Goal: Task Accomplishment & Management: Use online tool/utility

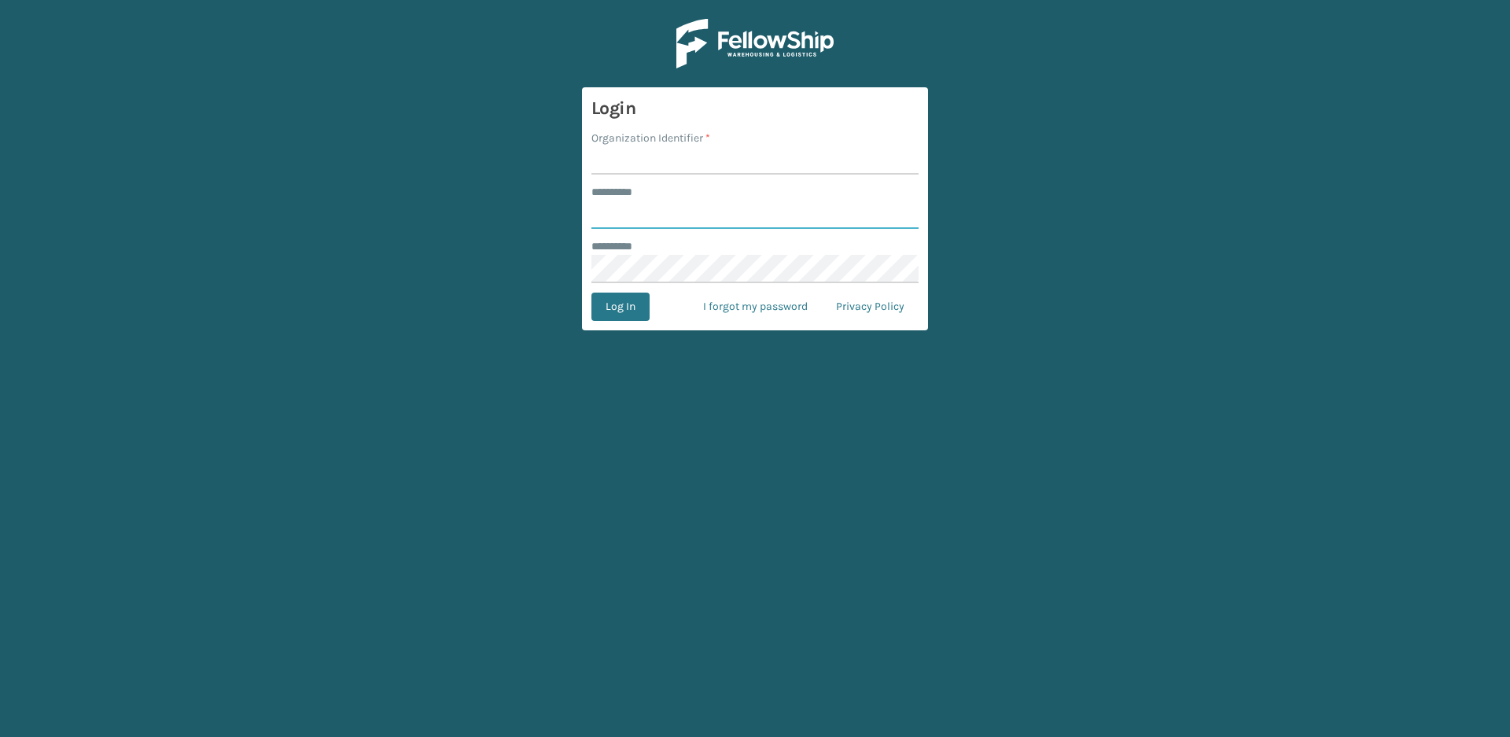
type input "*****"
click at [639, 164] on input "Organization Identifier *" at bounding box center [754, 160] width 327 height 28
type input "Vancouver Remco"
click at [620, 307] on button "Log In" at bounding box center [620, 307] width 58 height 28
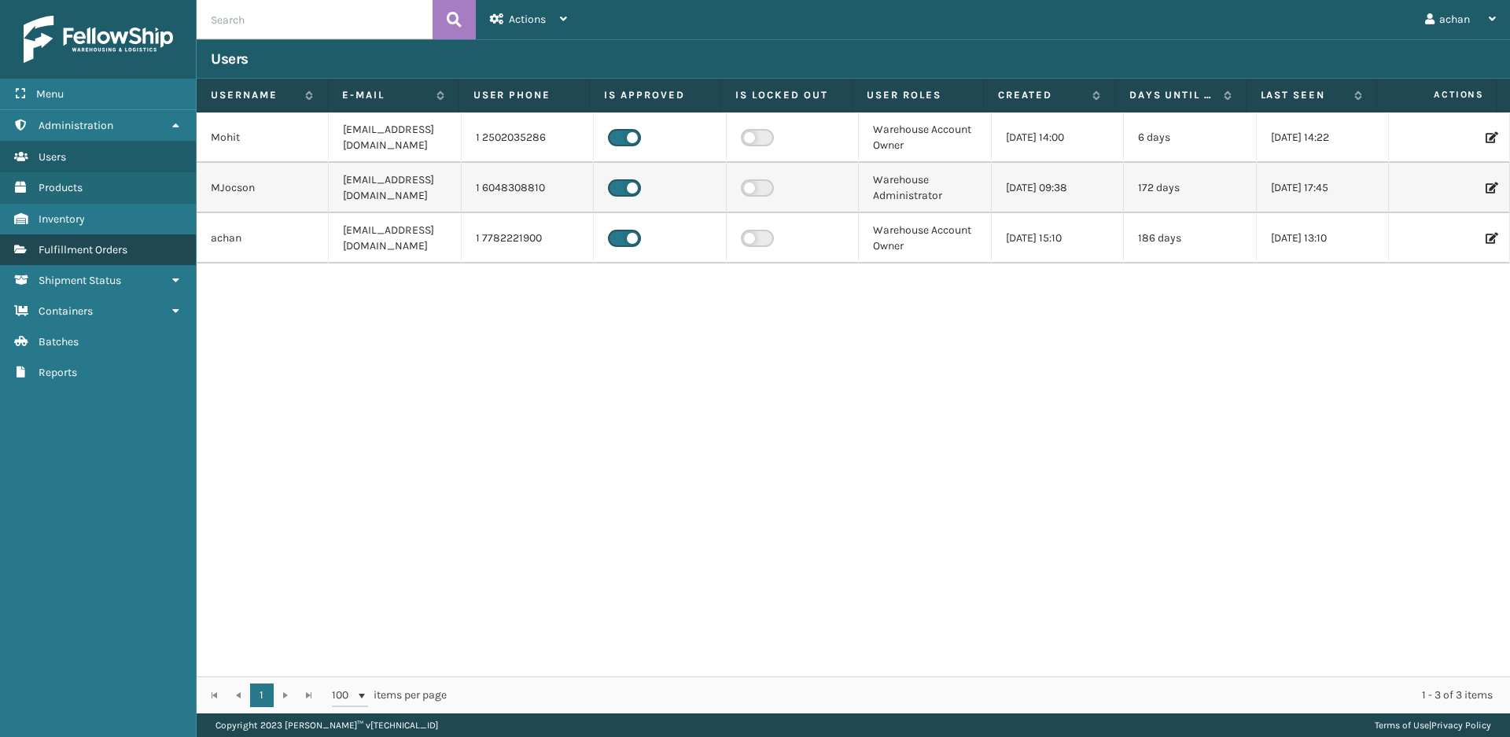
click at [115, 255] on span "Fulfillment Orders" at bounding box center [83, 249] width 89 height 13
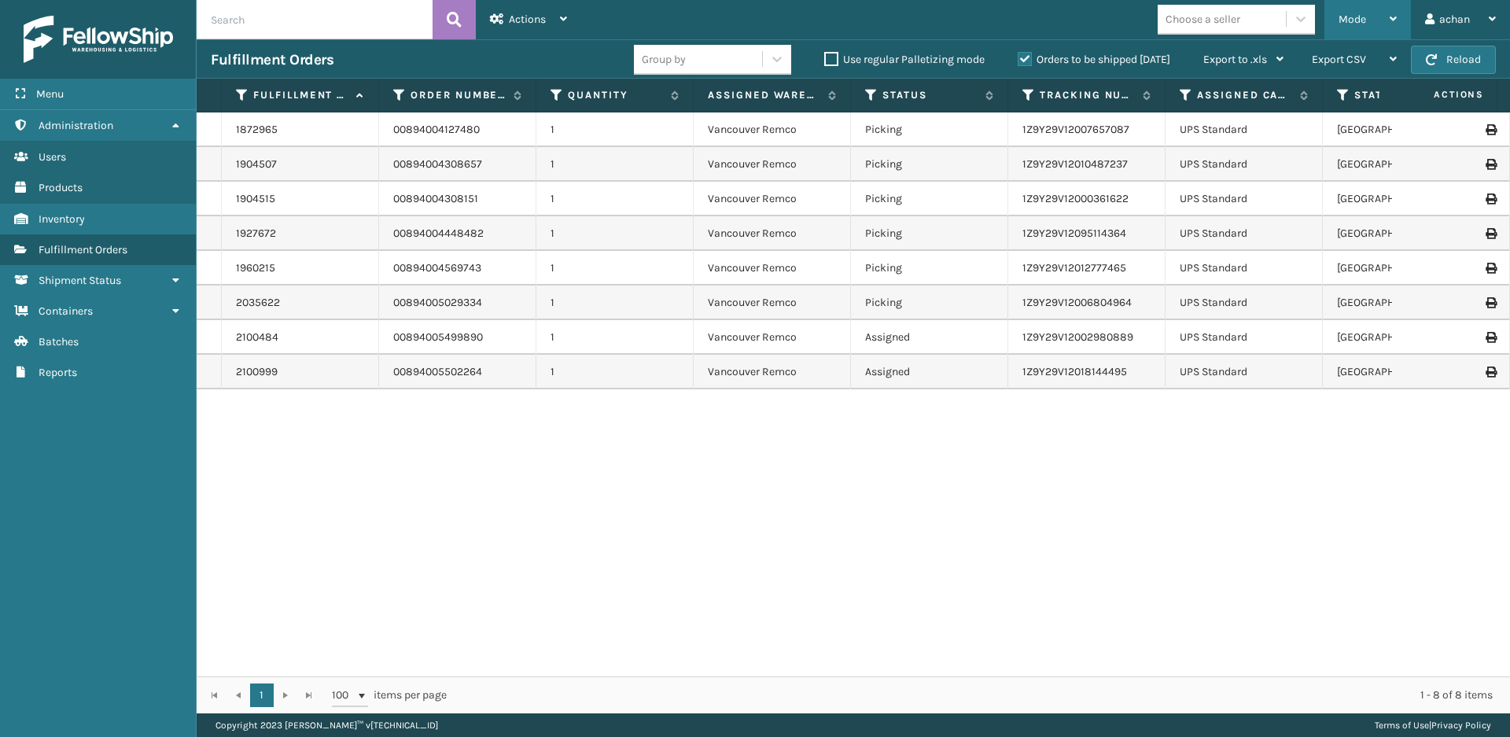
click at [1392, 18] on icon at bounding box center [1393, 18] width 7 height 11
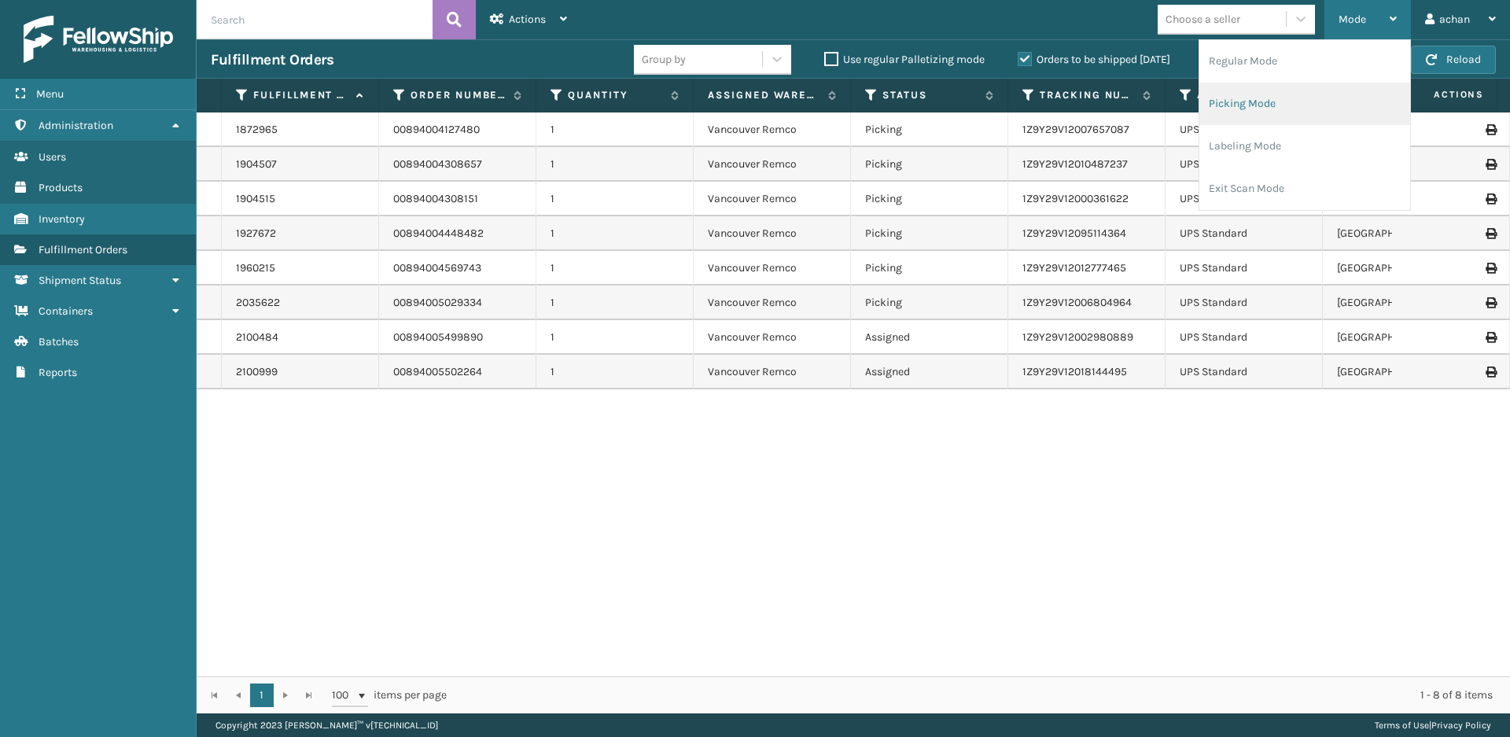
click at [1267, 100] on li "Picking Mode" at bounding box center [1304, 104] width 211 height 42
